Goal: Register for event/course

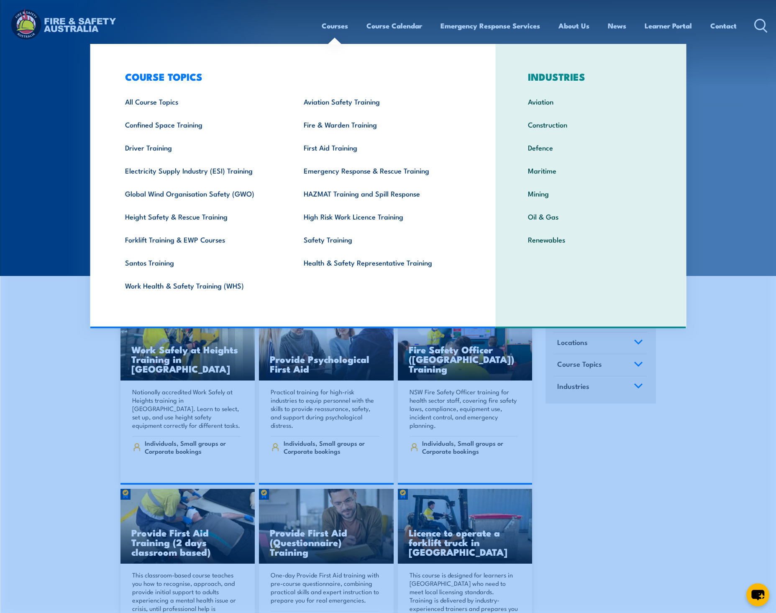
click at [334, 30] on link "Courses" at bounding box center [335, 26] width 26 height 22
click at [330, 27] on link "Courses" at bounding box center [335, 26] width 26 height 22
click at [183, 124] on link "Confined Space Training" at bounding box center [201, 124] width 179 height 23
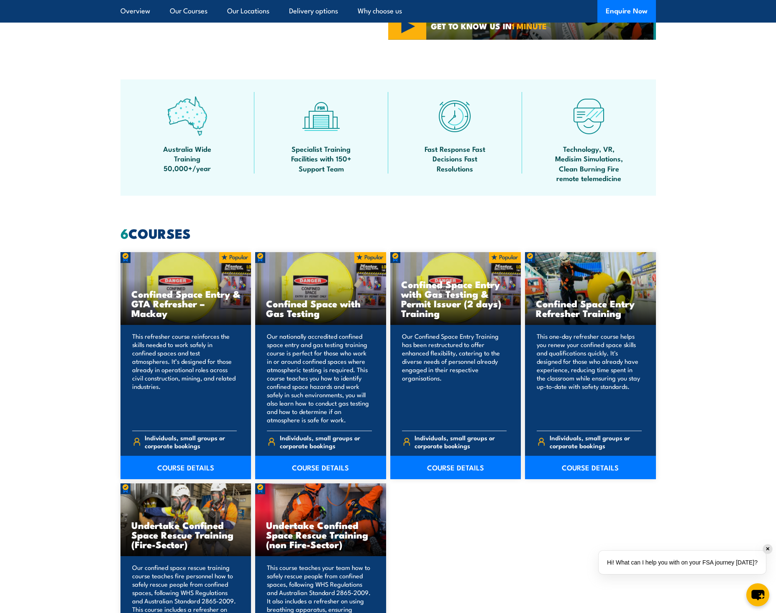
scroll to position [469, 0]
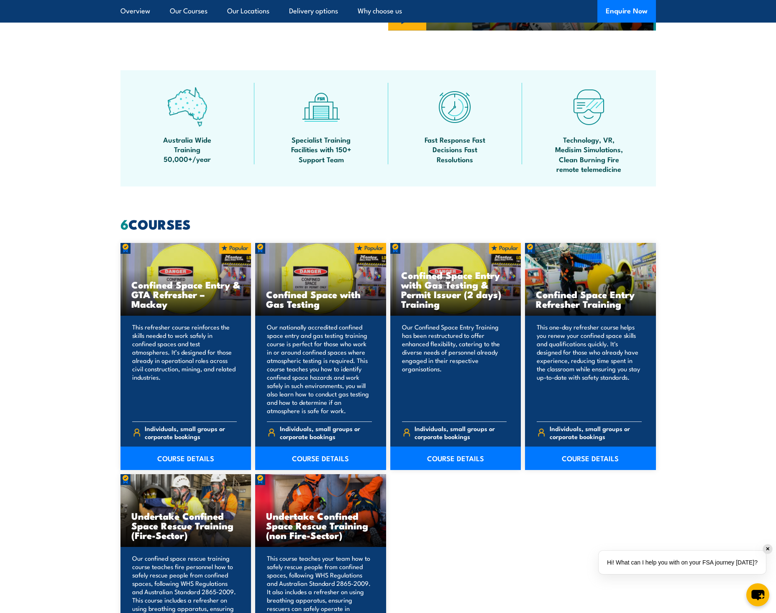
click at [172, 151] on span "Australia Wide Training 50,000+/year" at bounding box center [187, 149] width 75 height 29
click at [190, 117] on img at bounding box center [187, 107] width 40 height 40
click at [195, 110] on img at bounding box center [187, 107] width 40 height 40
click at [255, 12] on link "Our Locations" at bounding box center [248, 11] width 42 height 22
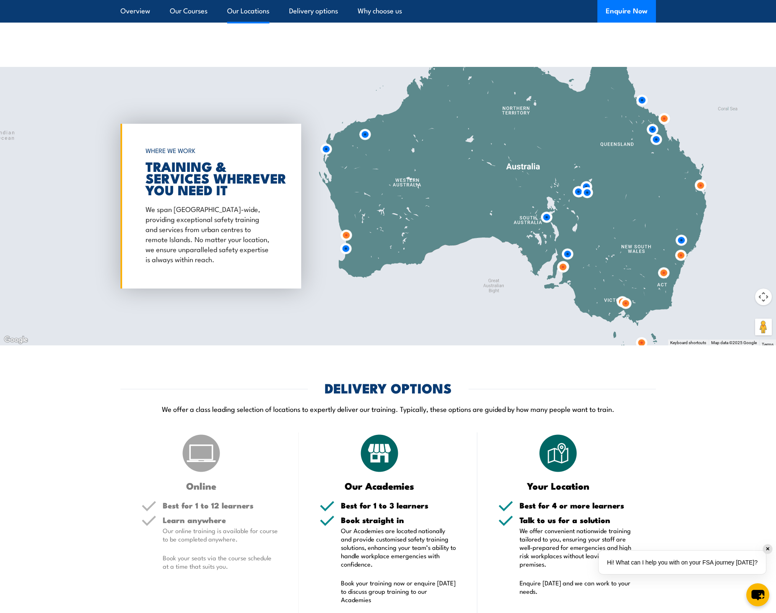
scroll to position [1186, 0]
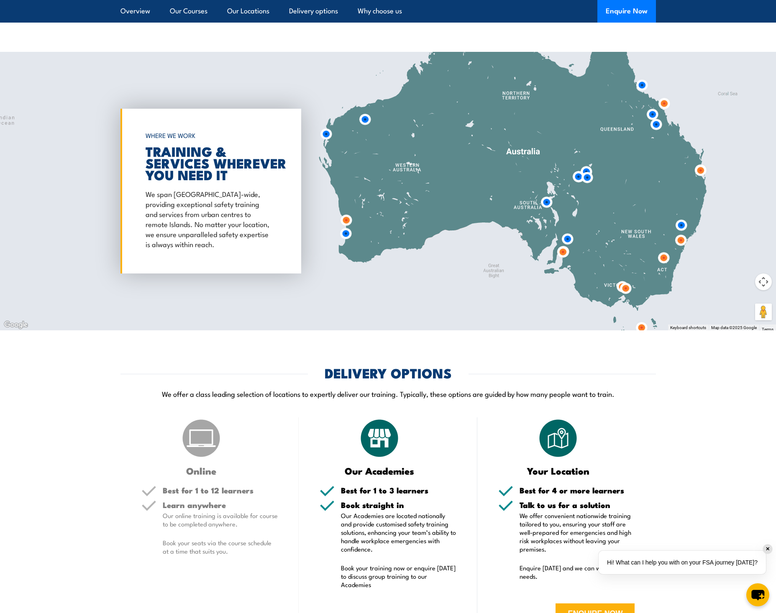
click at [547, 200] on img at bounding box center [547, 202] width 22 height 22
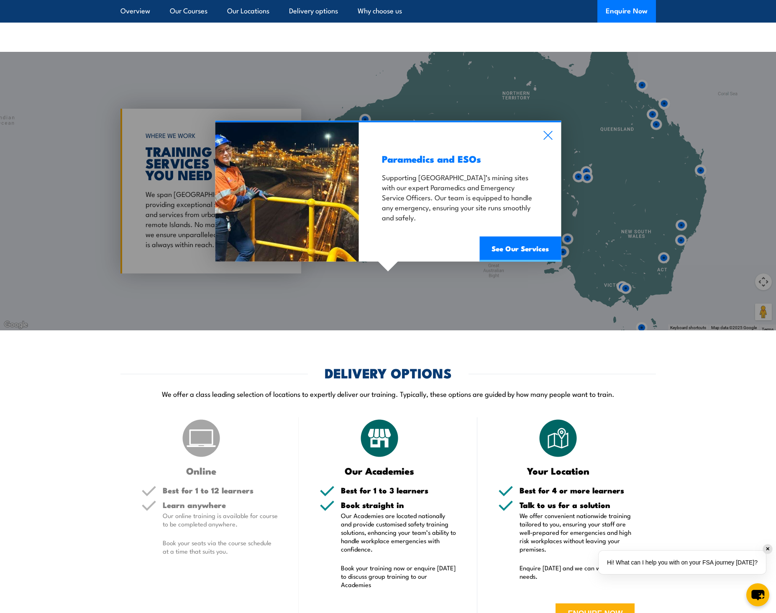
click at [567, 245] on div "Paramedics and ESOs Supporting South Australia’s mining sites with our expert P…" at bounding box center [388, 191] width 776 height 279
click at [618, 305] on div "Paramedics and ESOs Supporting South Australia’s mining sites with our expert P…" at bounding box center [388, 191] width 776 height 279
click at [131, 13] on link "Overview" at bounding box center [136, 11] width 30 height 22
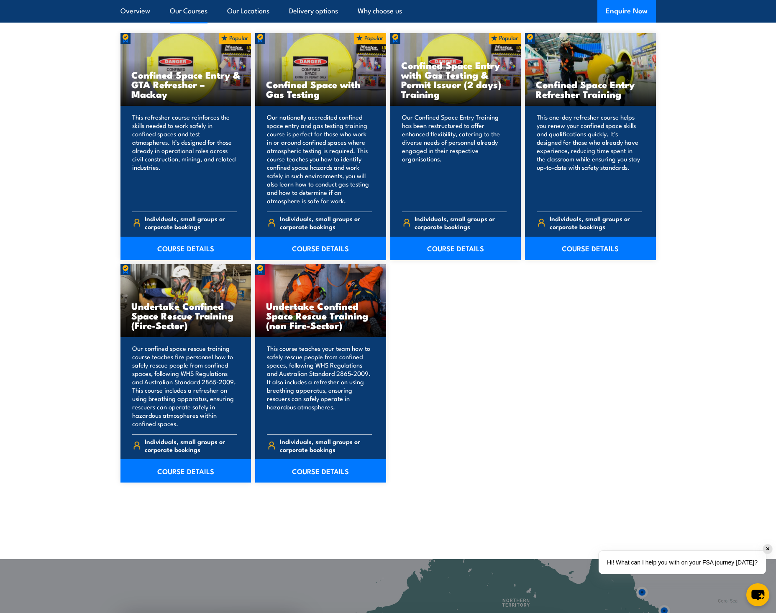
click at [192, 12] on link "Our Courses" at bounding box center [189, 11] width 38 height 22
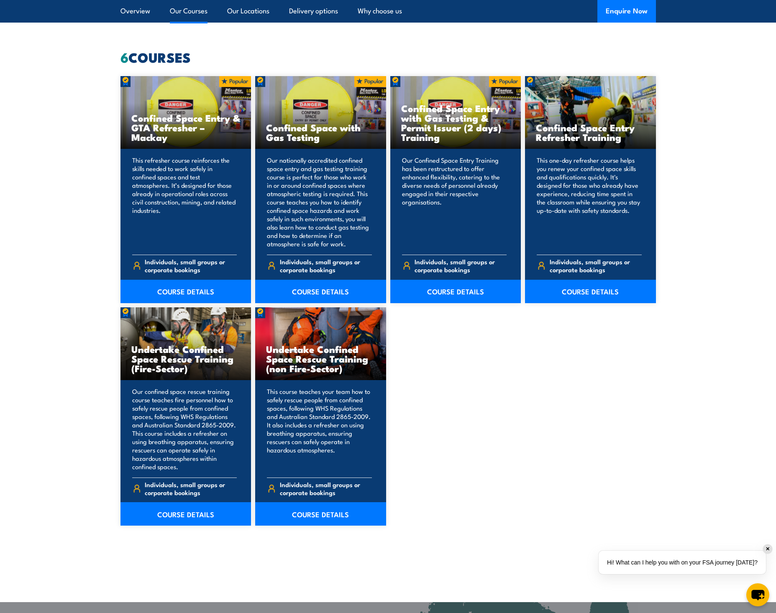
scroll to position [635, 0]
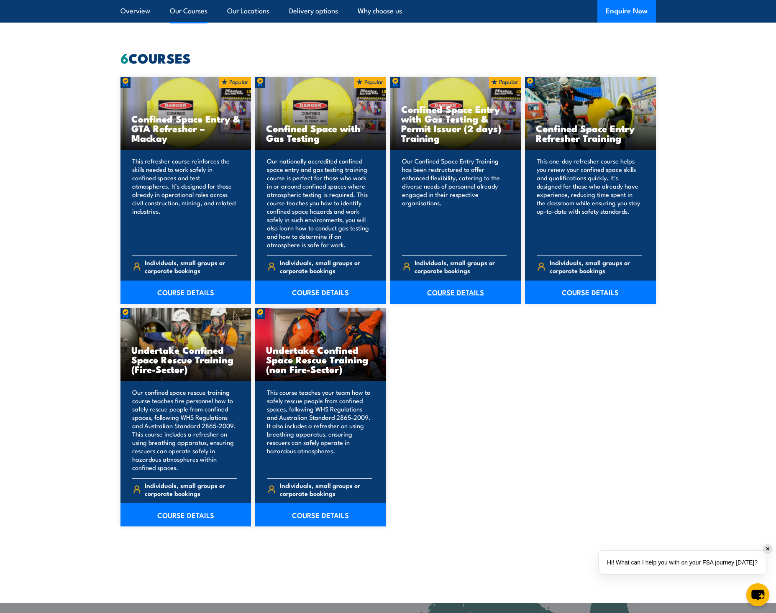
click at [459, 294] on link "COURSE DETAILS" at bounding box center [455, 292] width 131 height 23
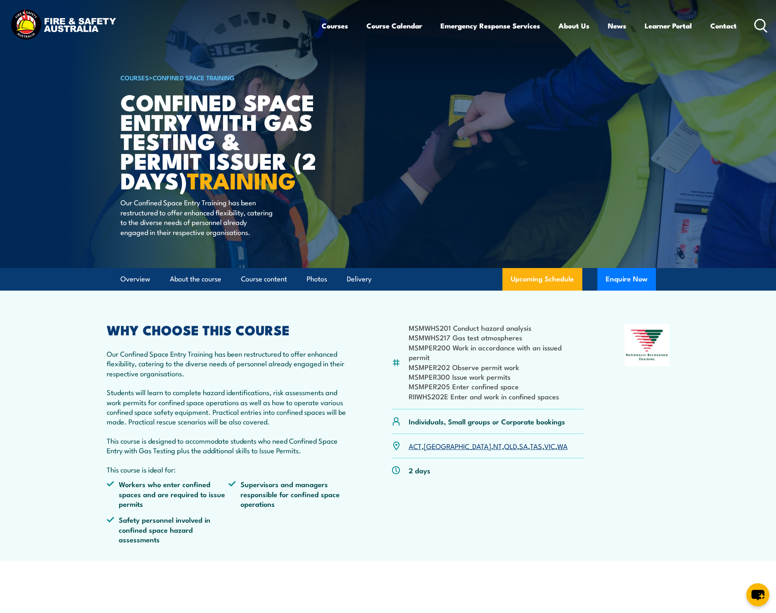
click at [519, 446] on link "SA" at bounding box center [523, 446] width 9 height 10
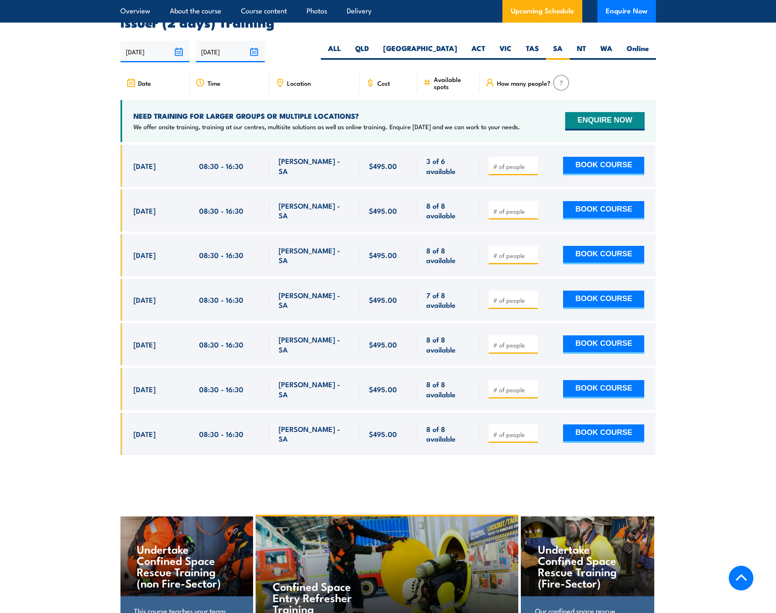
scroll to position [1540, 0]
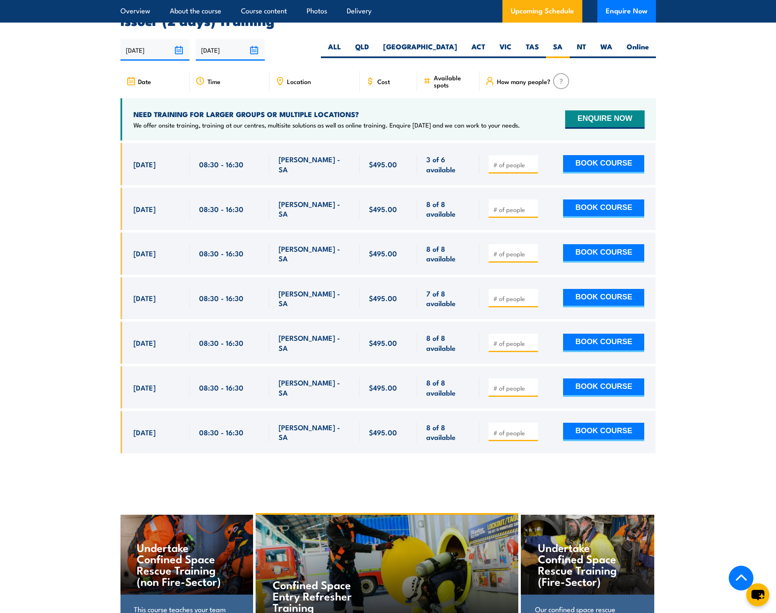
click at [303, 250] on span "[PERSON_NAME] - SA" at bounding box center [315, 254] width 72 height 20
